Goal: Navigation & Orientation: Find specific page/section

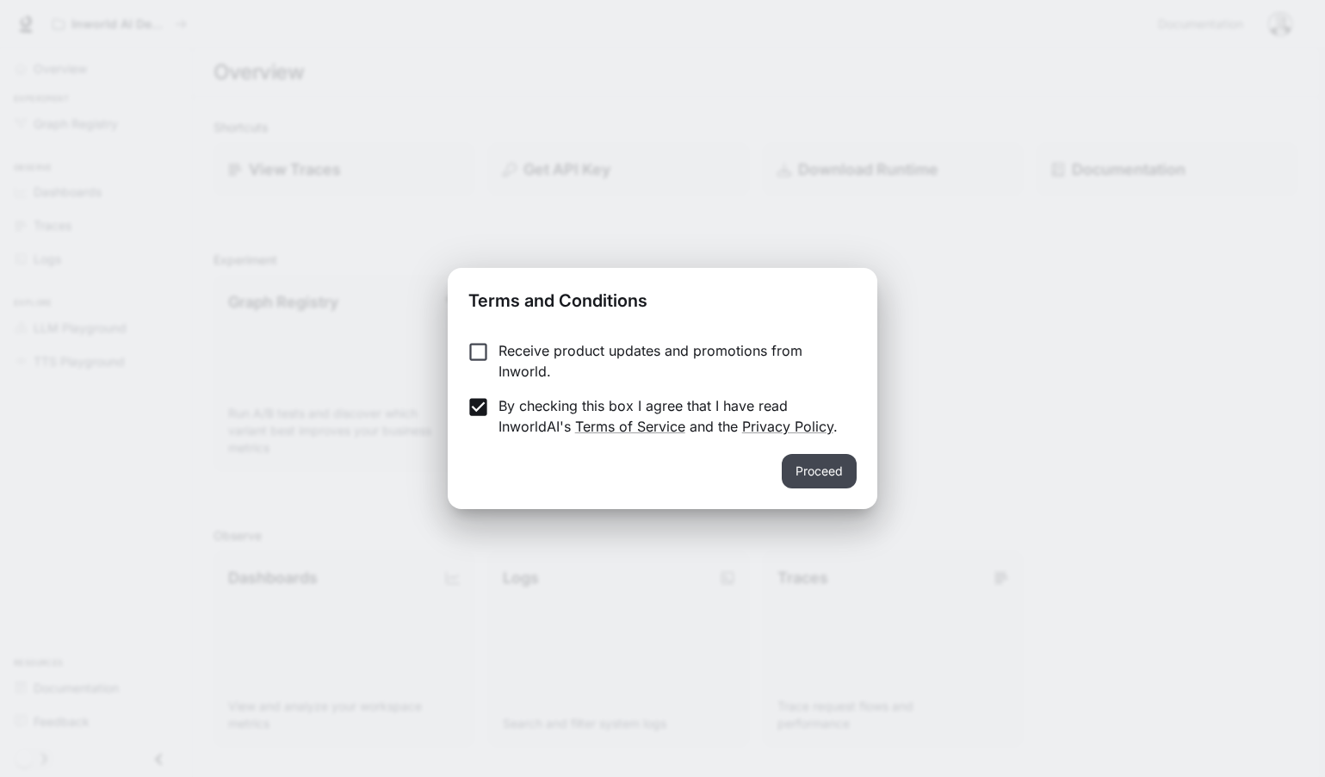
click at [822, 480] on button "Proceed" at bounding box center [819, 471] width 75 height 34
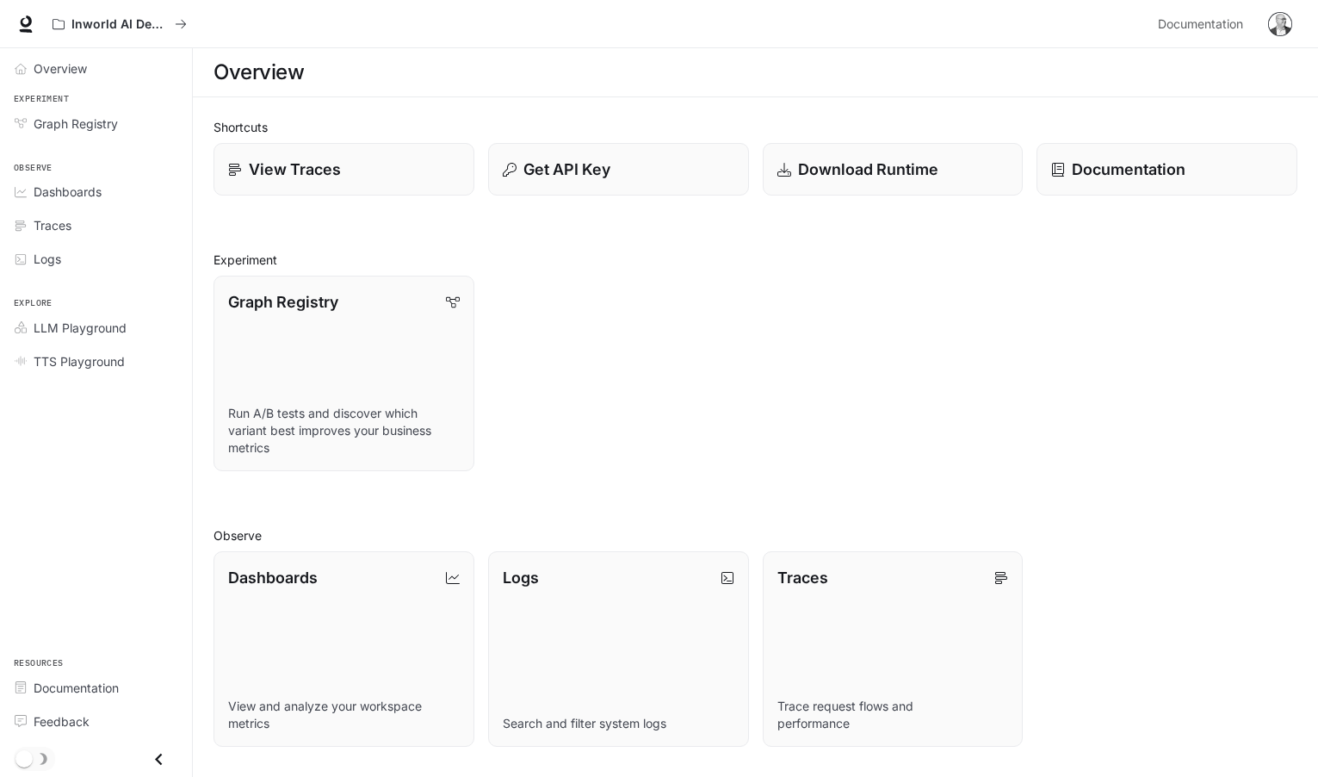
click at [846, 357] on div "Graph Registry Run A/B tests and discover which variant best improves your busi…" at bounding box center [749, 366] width 1098 height 209
click at [75, 184] on span "Dashboards" at bounding box center [68, 192] width 68 height 18
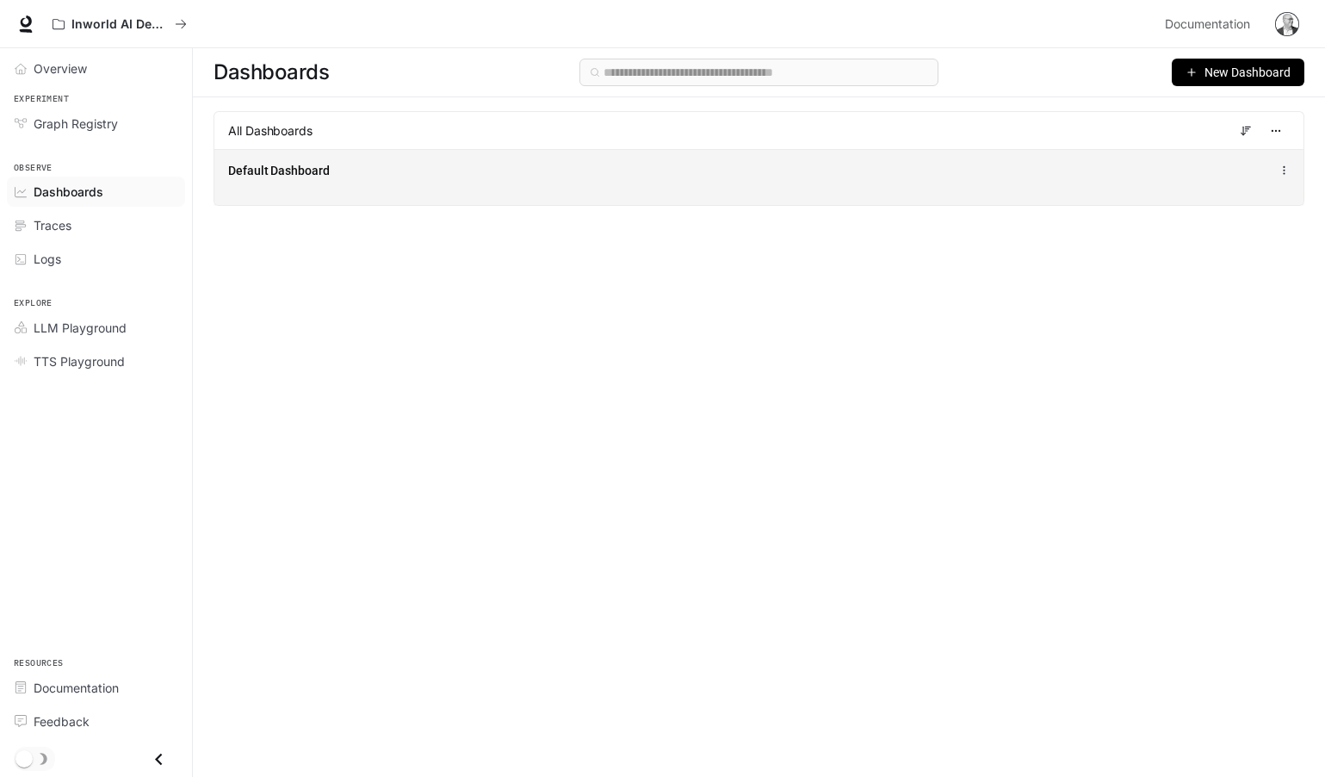
click at [264, 165] on span "Default Dashboard" at bounding box center [279, 170] width 102 height 17
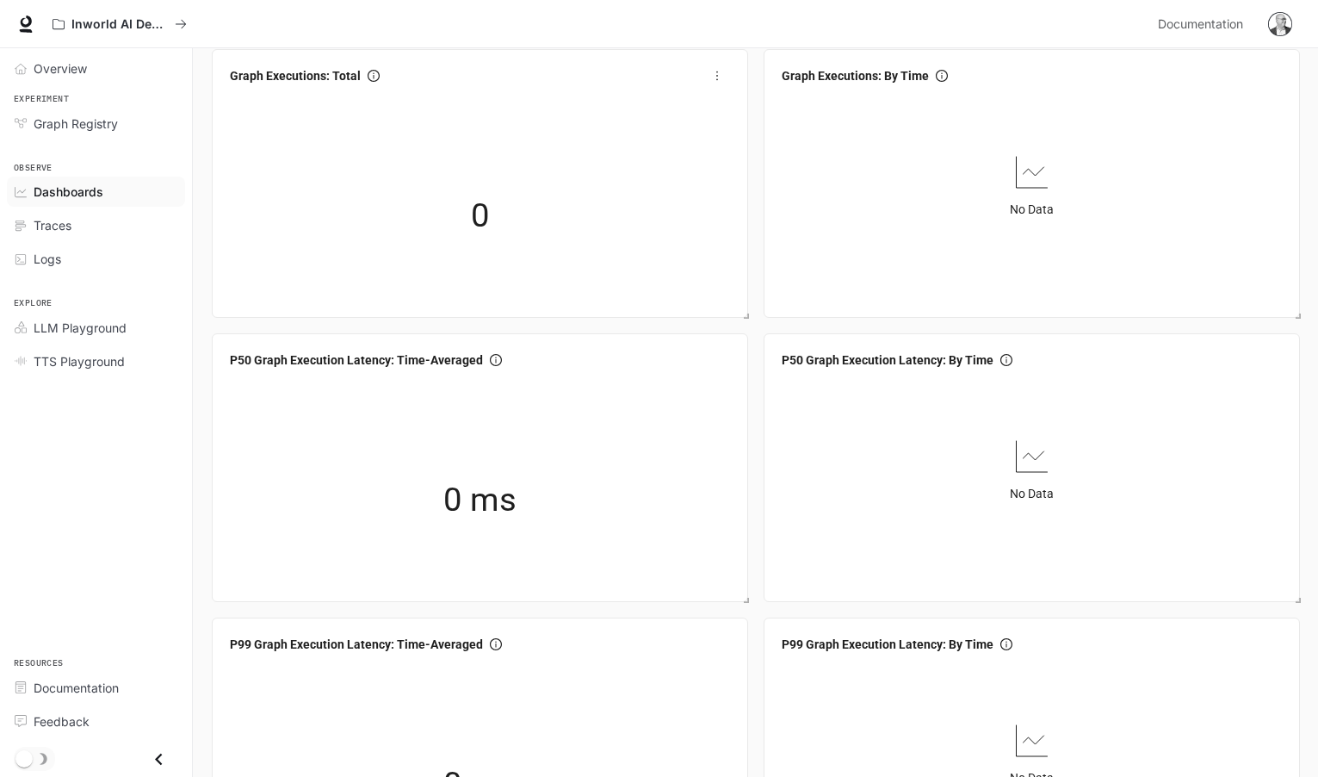
scroll to position [73, 0]
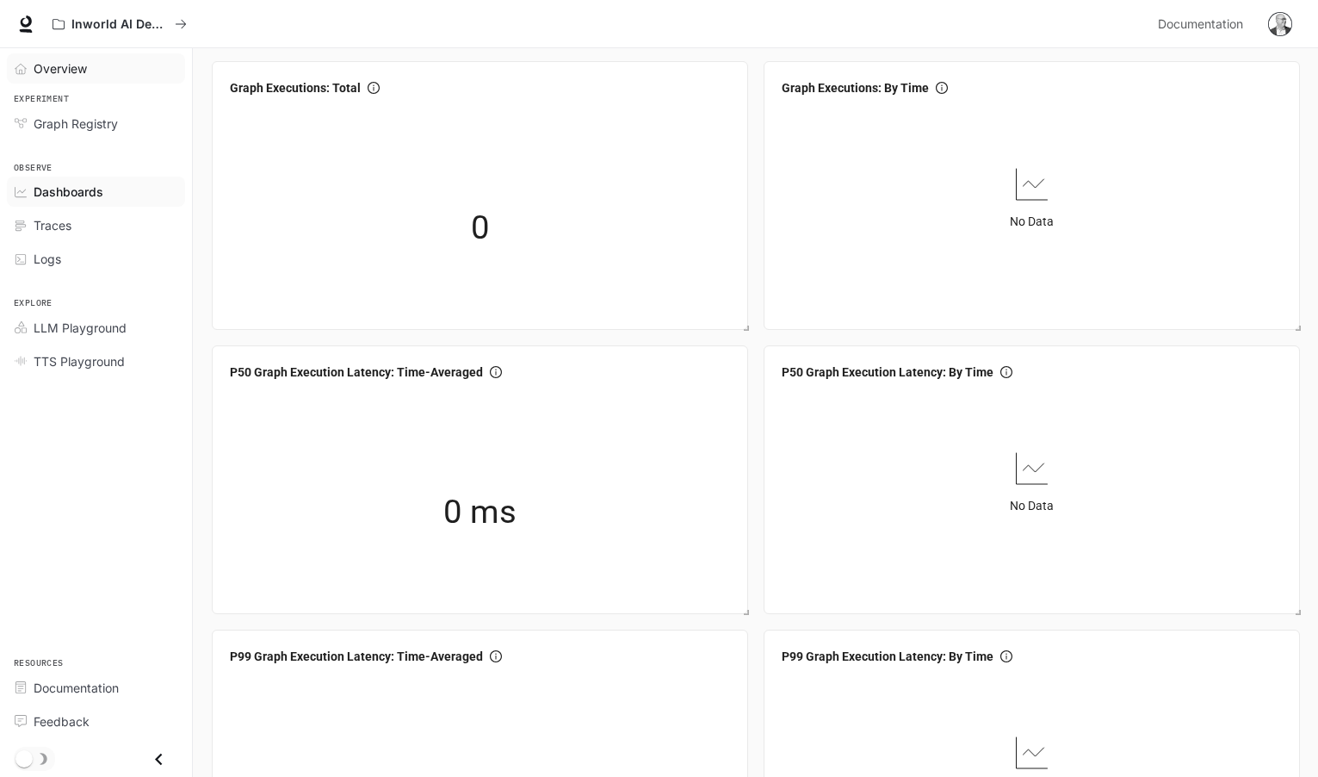
click at [70, 68] on span "Overview" at bounding box center [60, 68] width 53 height 18
